Goal: Task Accomplishment & Management: Complete application form

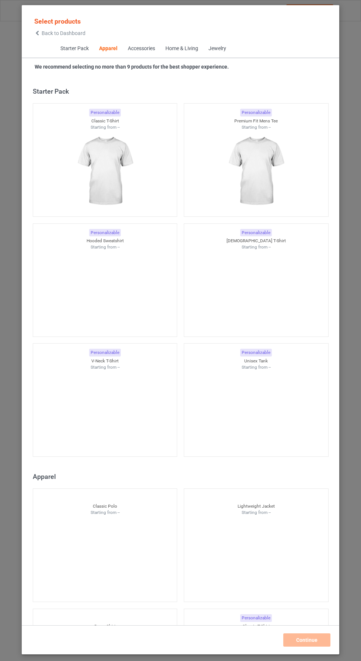
scroll to position [395, 0]
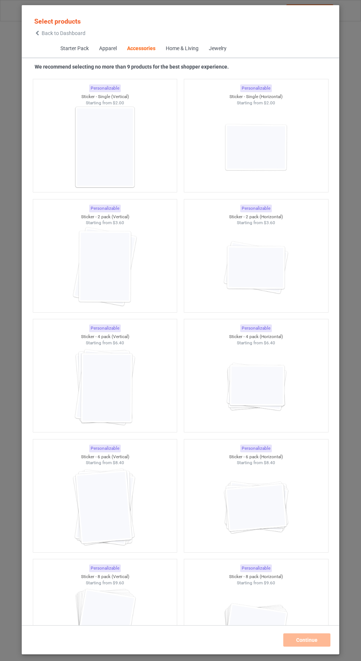
scroll to position [4854, 0]
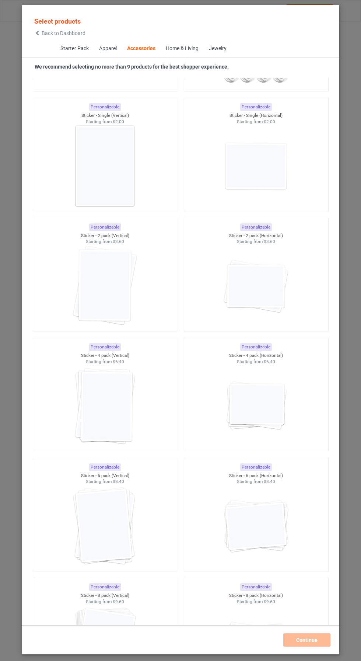
click at [118, 168] on img at bounding box center [105, 166] width 66 height 83
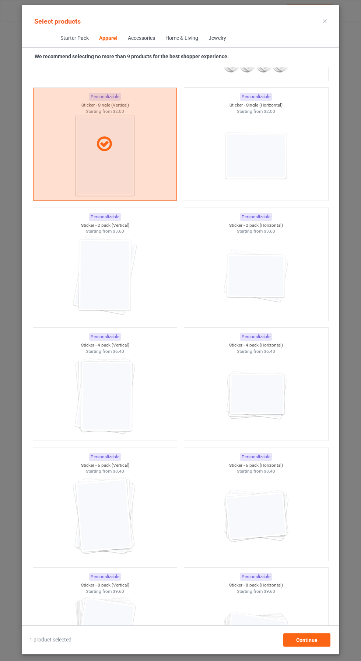
click at [123, 282] on img at bounding box center [105, 275] width 66 height 83
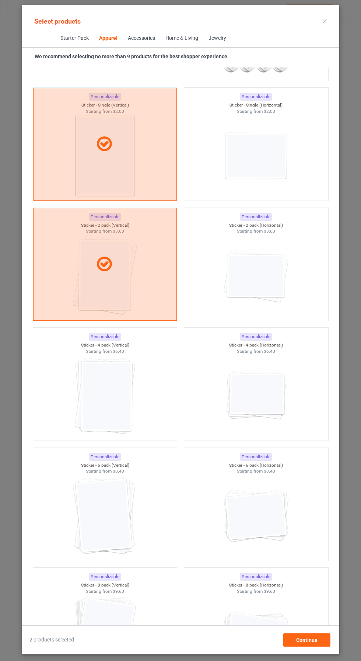
click at [123, 390] on img at bounding box center [105, 395] width 66 height 83
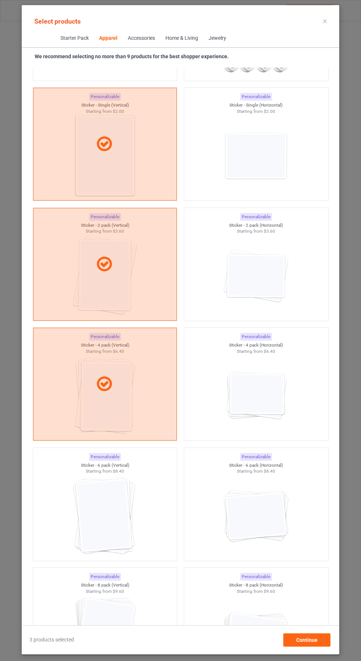
click at [325, 21] on icon at bounding box center [325, 22] width 4 height 4
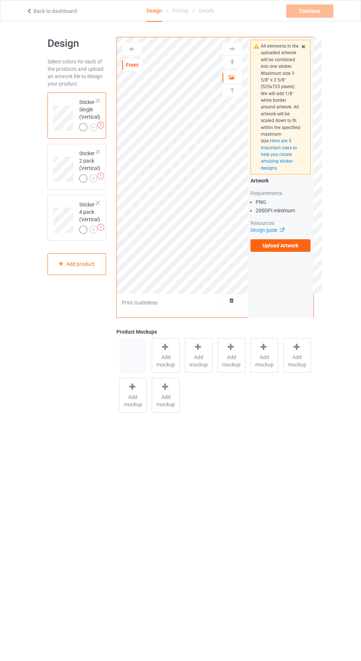
click at [291, 248] on label "Upload Artwork" at bounding box center [281, 245] width 60 height 13
click at [0, 0] on input "Upload Artwork" at bounding box center [0, 0] width 0 height 0
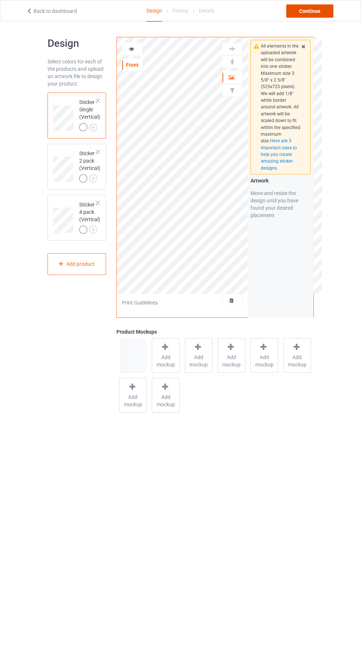
click at [321, 14] on div "Continue" at bounding box center [309, 10] width 47 height 13
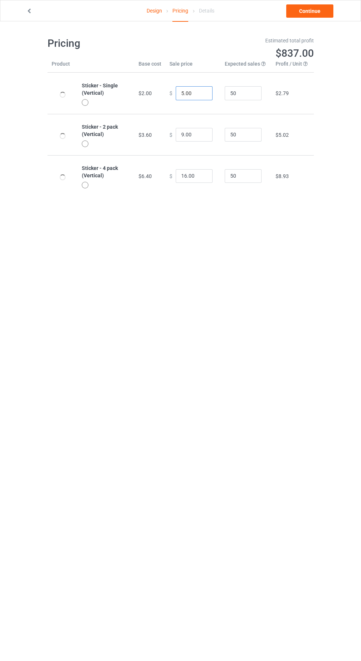
click at [182, 96] on input "5.00" at bounding box center [194, 93] width 37 height 14
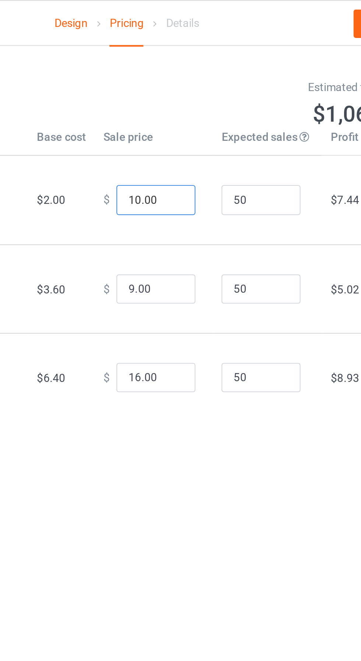
type input "10.00"
click at [181, 136] on input "9.00" at bounding box center [194, 135] width 37 height 14
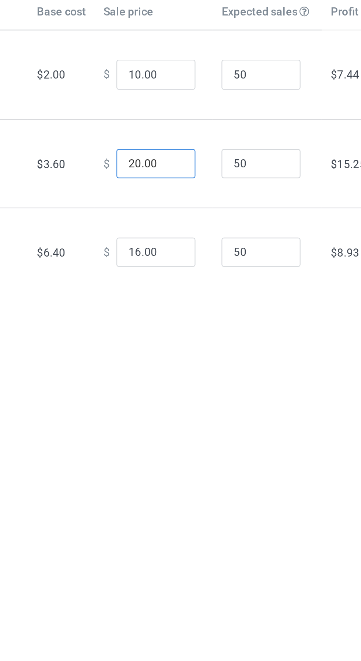
type input "20.00"
click at [182, 177] on input "16.00" at bounding box center [194, 176] width 37 height 14
type input "30.00"
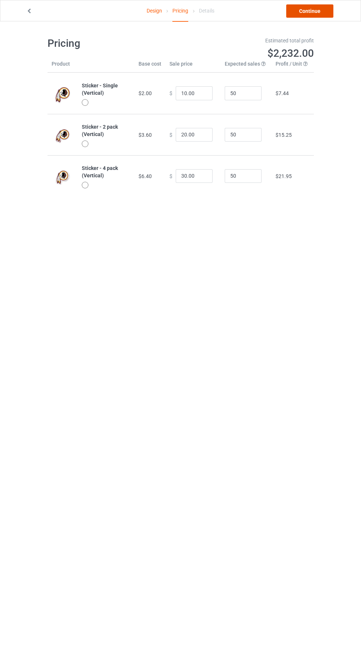
click at [321, 13] on link "Continue" at bounding box center [309, 10] width 47 height 13
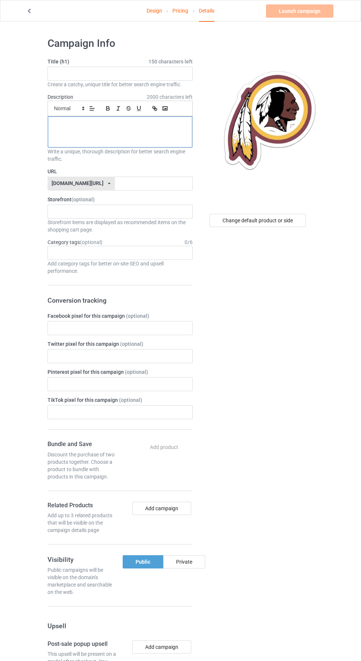
click at [162, 131] on div at bounding box center [120, 131] width 144 height 31
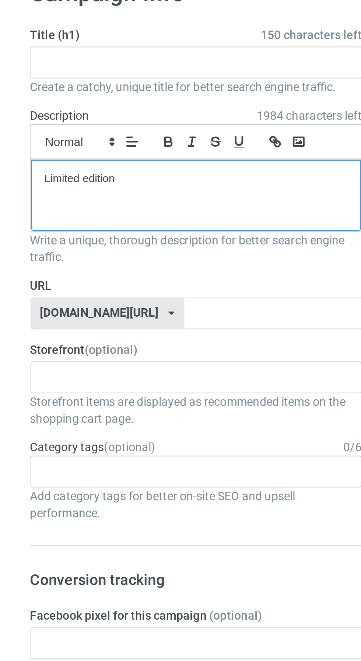
copy p "Limited edition"
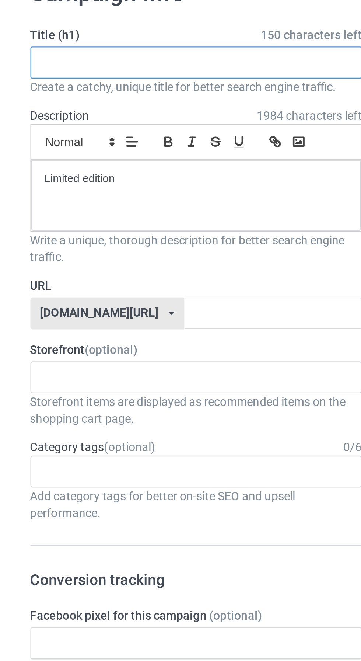
click at [134, 75] on input "text" at bounding box center [120, 74] width 145 height 14
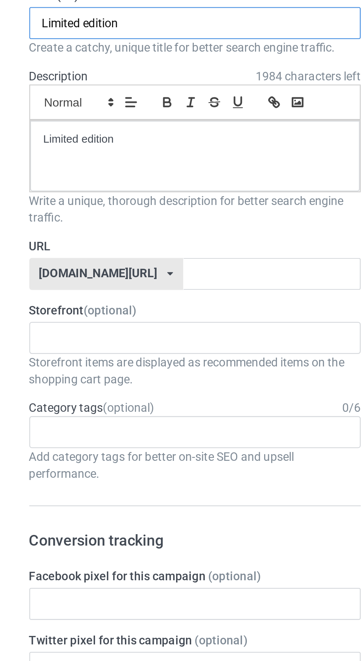
type input "Limited edition"
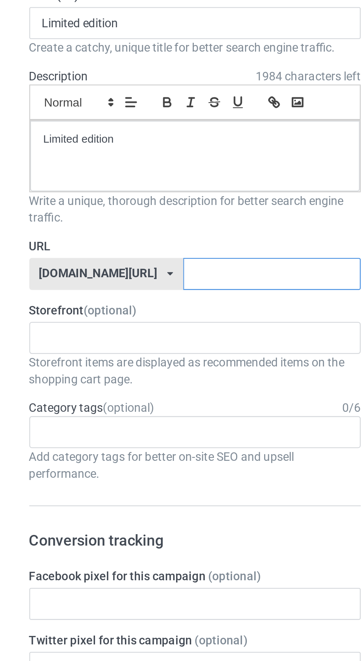
click at [128, 185] on input "text" at bounding box center [154, 184] width 78 height 14
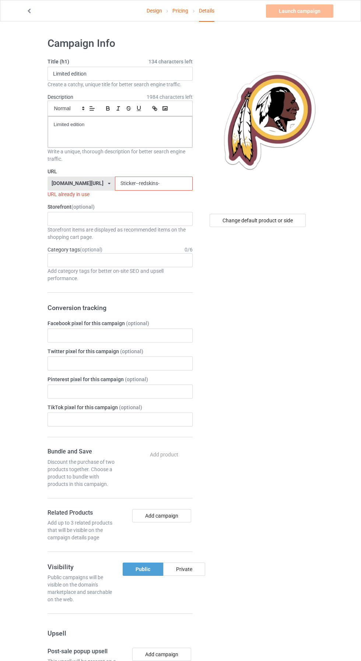
type input "Sticker--redskins--"
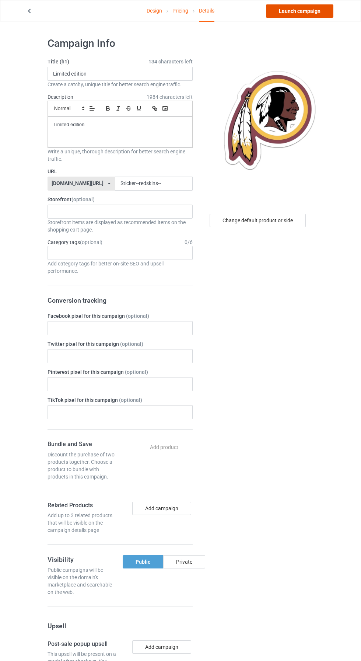
click at [310, 11] on link "Launch campaign" at bounding box center [299, 10] width 67 height 13
